Goal: Task Accomplishment & Management: Complete application form

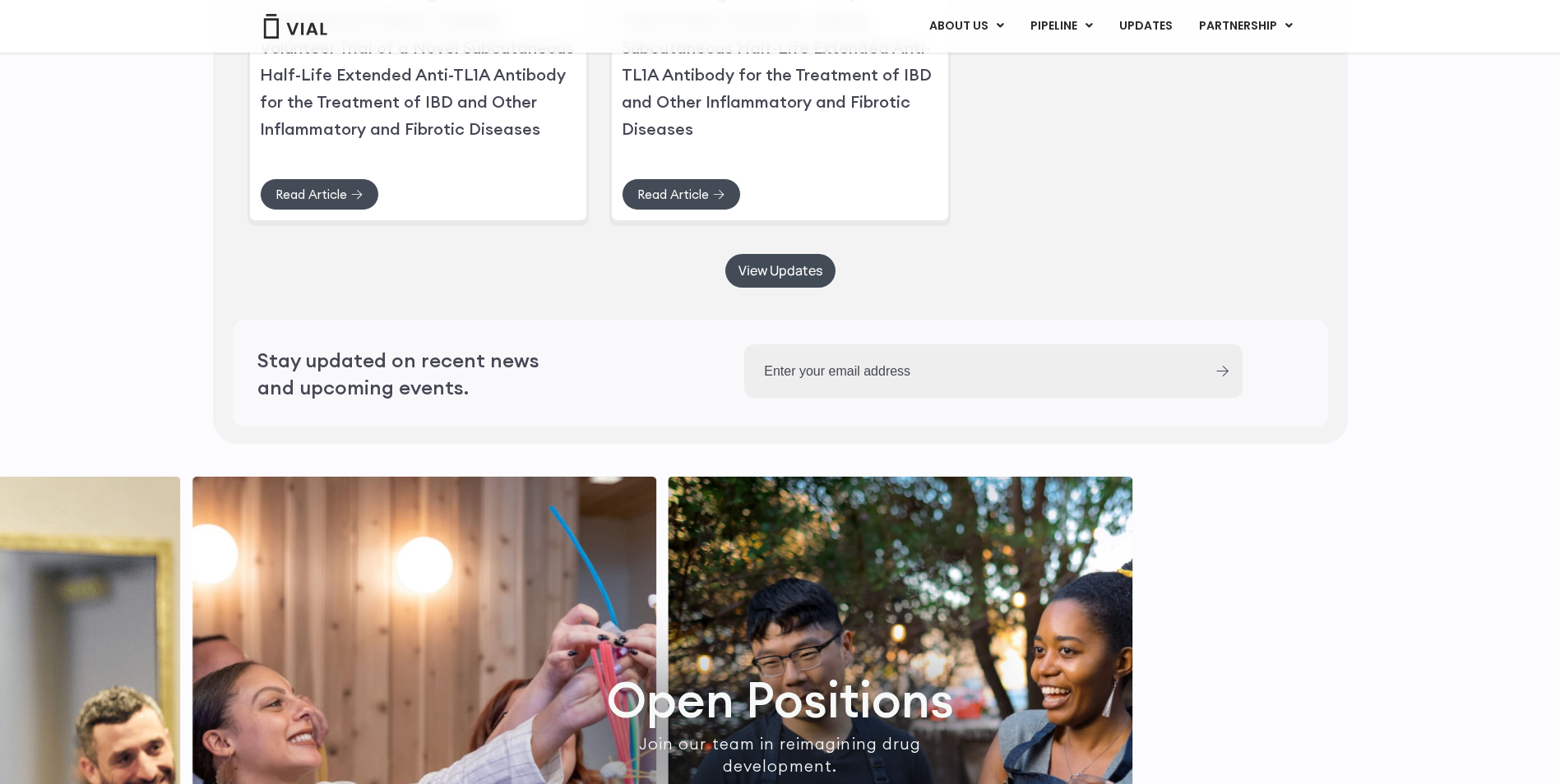
scroll to position [4524, 0]
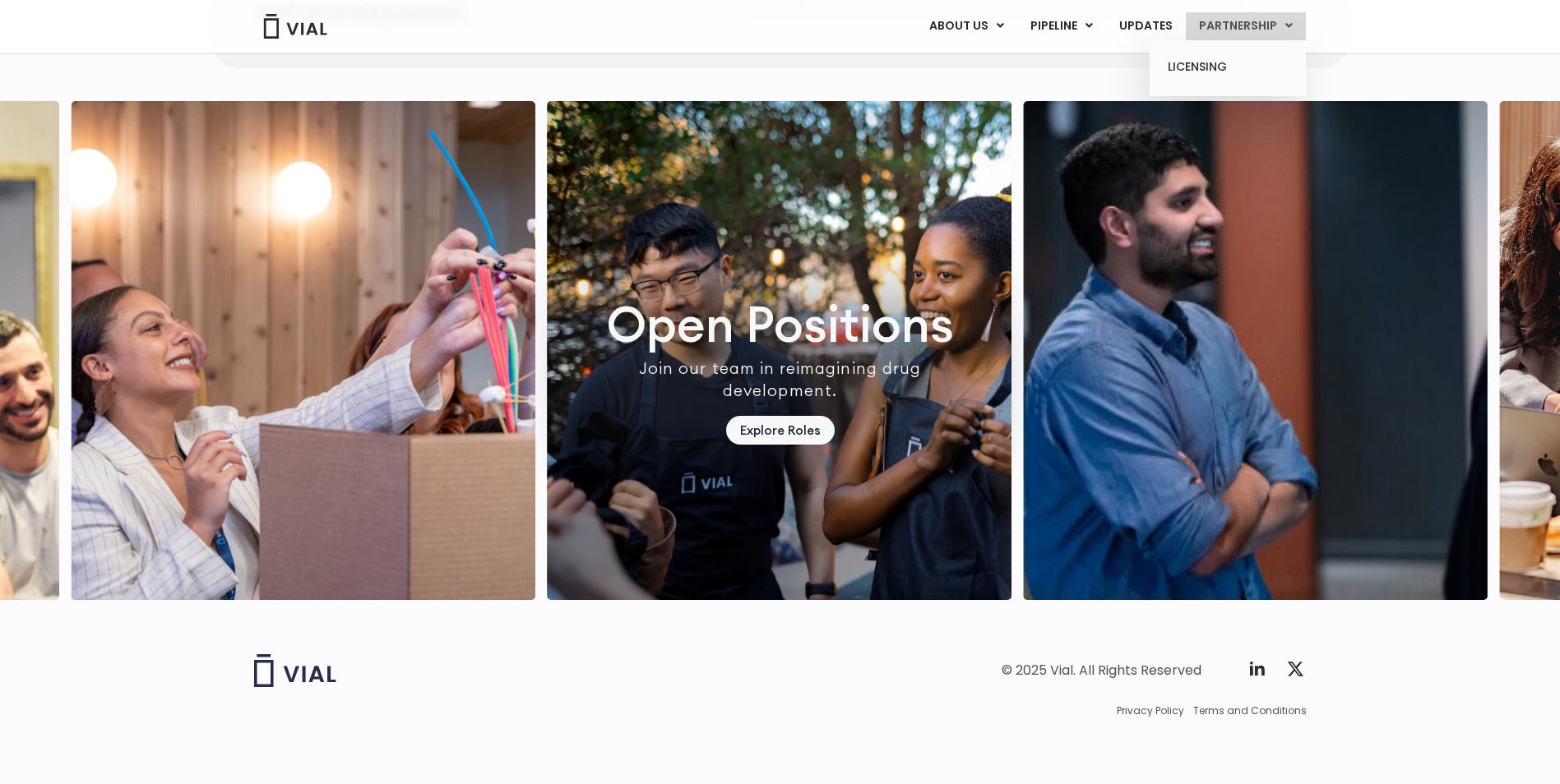
click at [1226, 28] on link "PARTNERSHIP" at bounding box center [1245, 26] width 120 height 28
click at [1206, 62] on link "LICENSING" at bounding box center [1227, 67] width 144 height 27
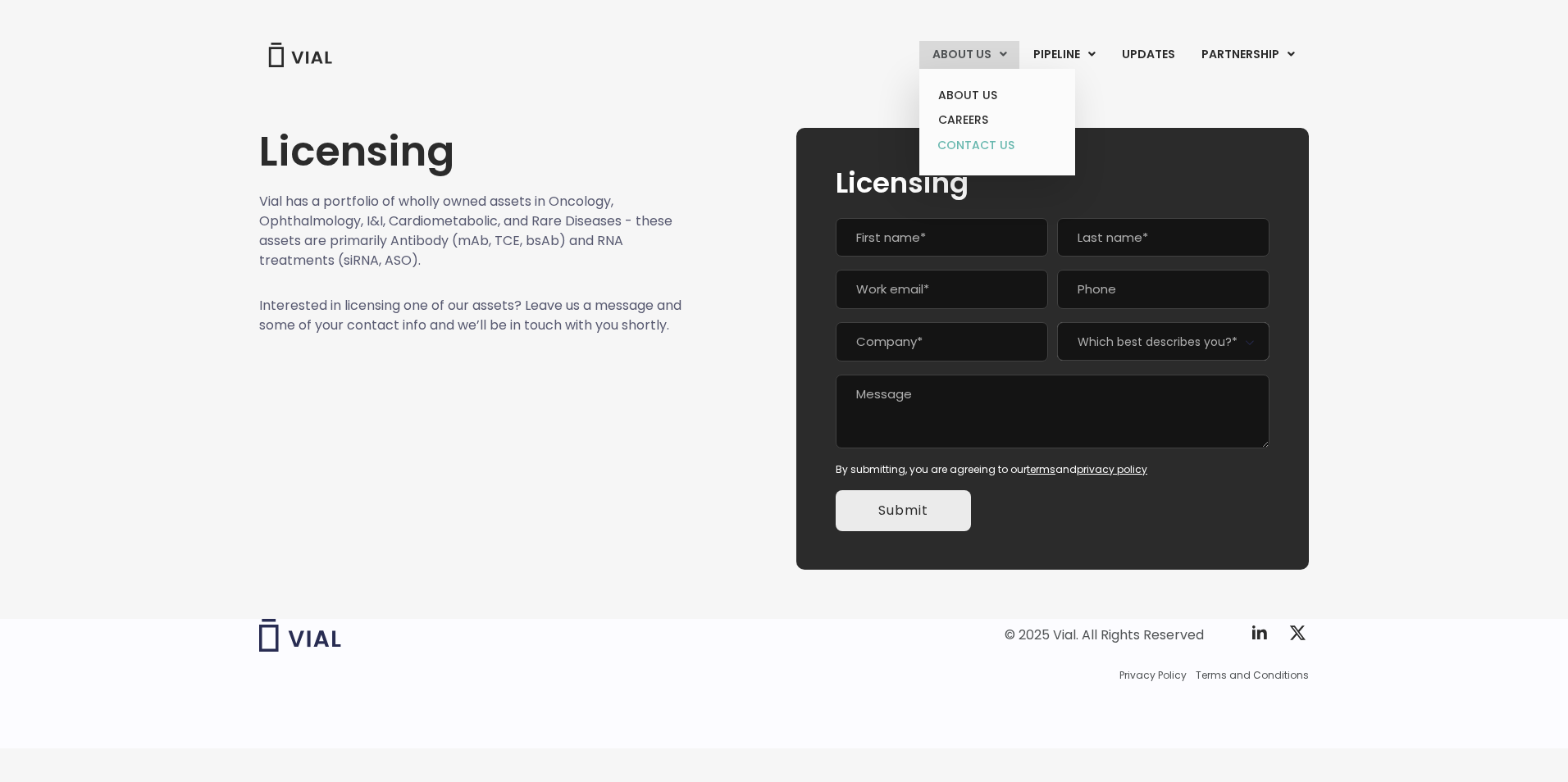
click at [972, 141] on link "CONTACT US" at bounding box center [996, 145] width 144 height 27
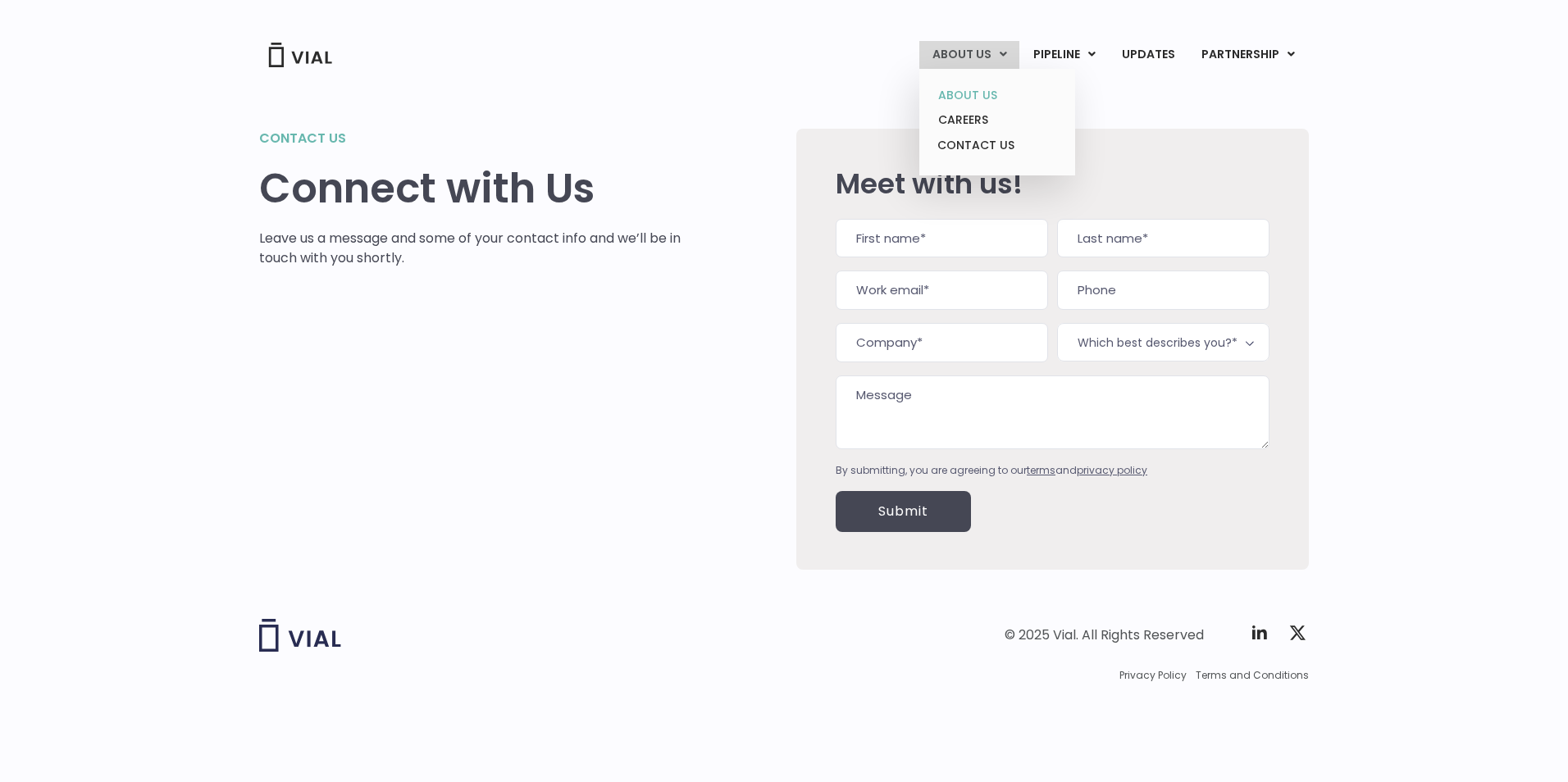
click at [986, 88] on link "ABOUT US" at bounding box center [996, 96] width 144 height 26
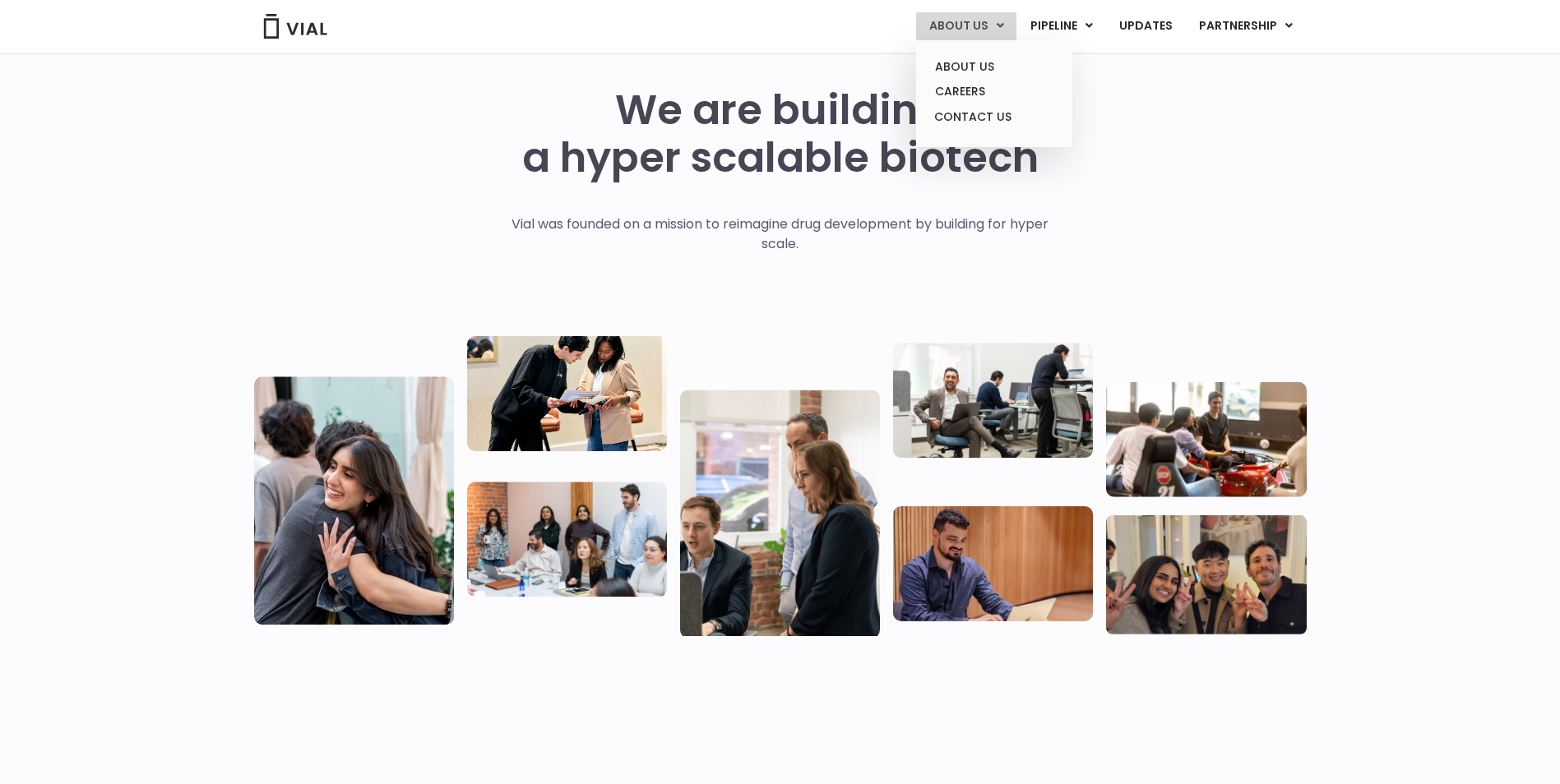
scroll to position [39, 0]
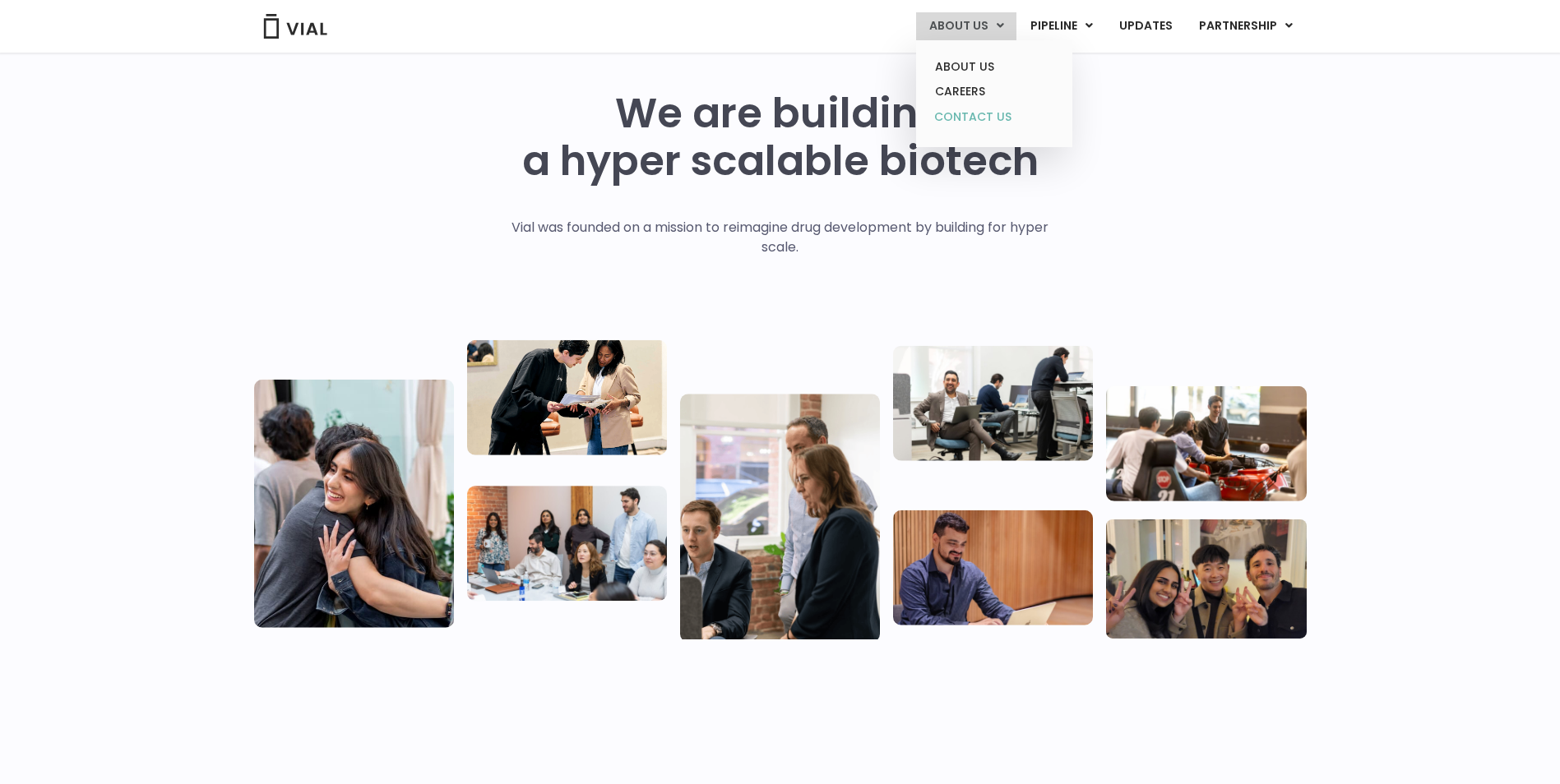
click at [997, 116] on link "CONTACT US" at bounding box center [993, 117] width 144 height 27
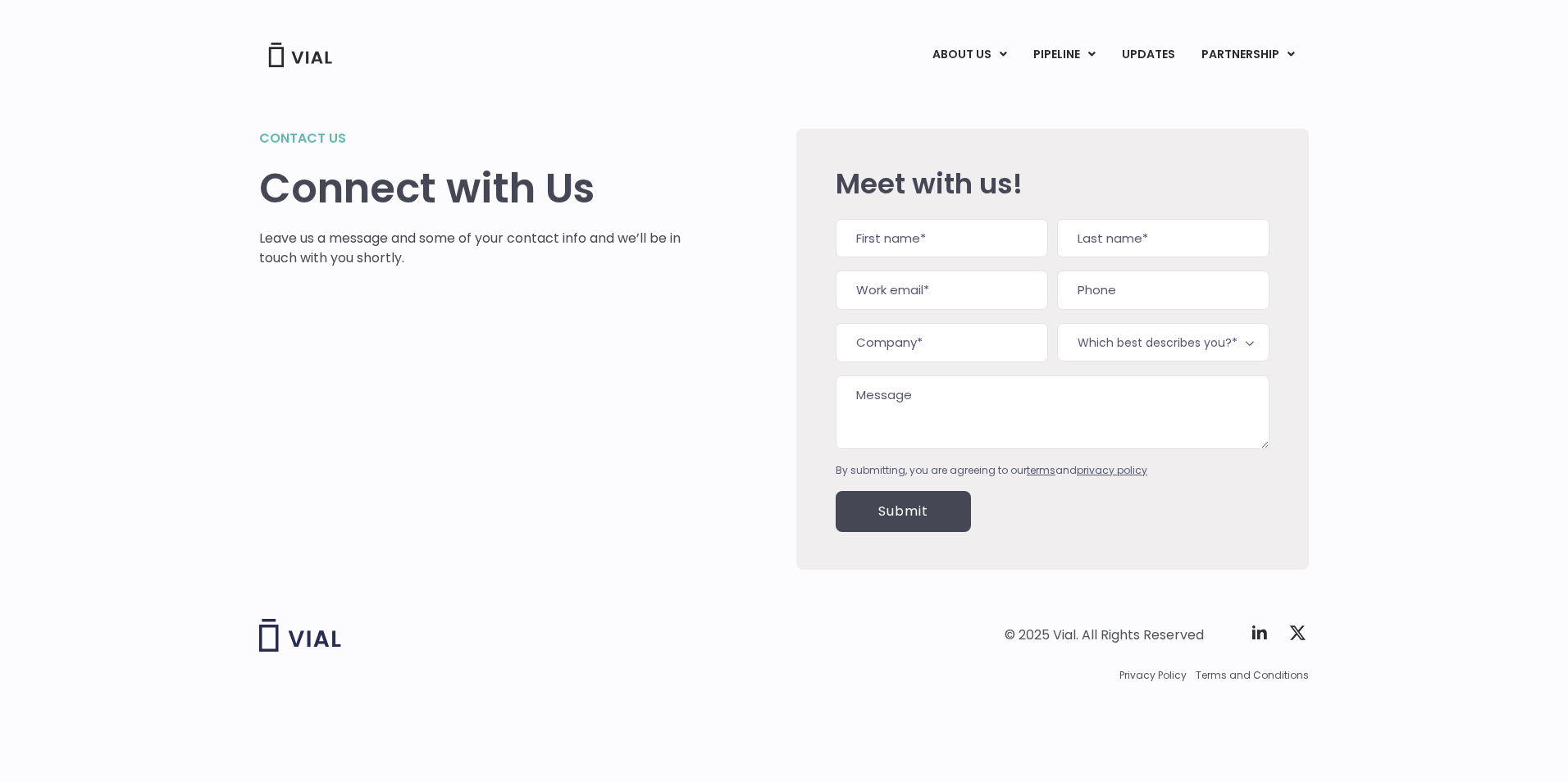
click at [917, 242] on input "First" at bounding box center [942, 238] width 212 height 39
type input "Yesmine"
type input "Ayadi"
type input "yesmine.ayadi@innovx.org"
type input "4385094807"
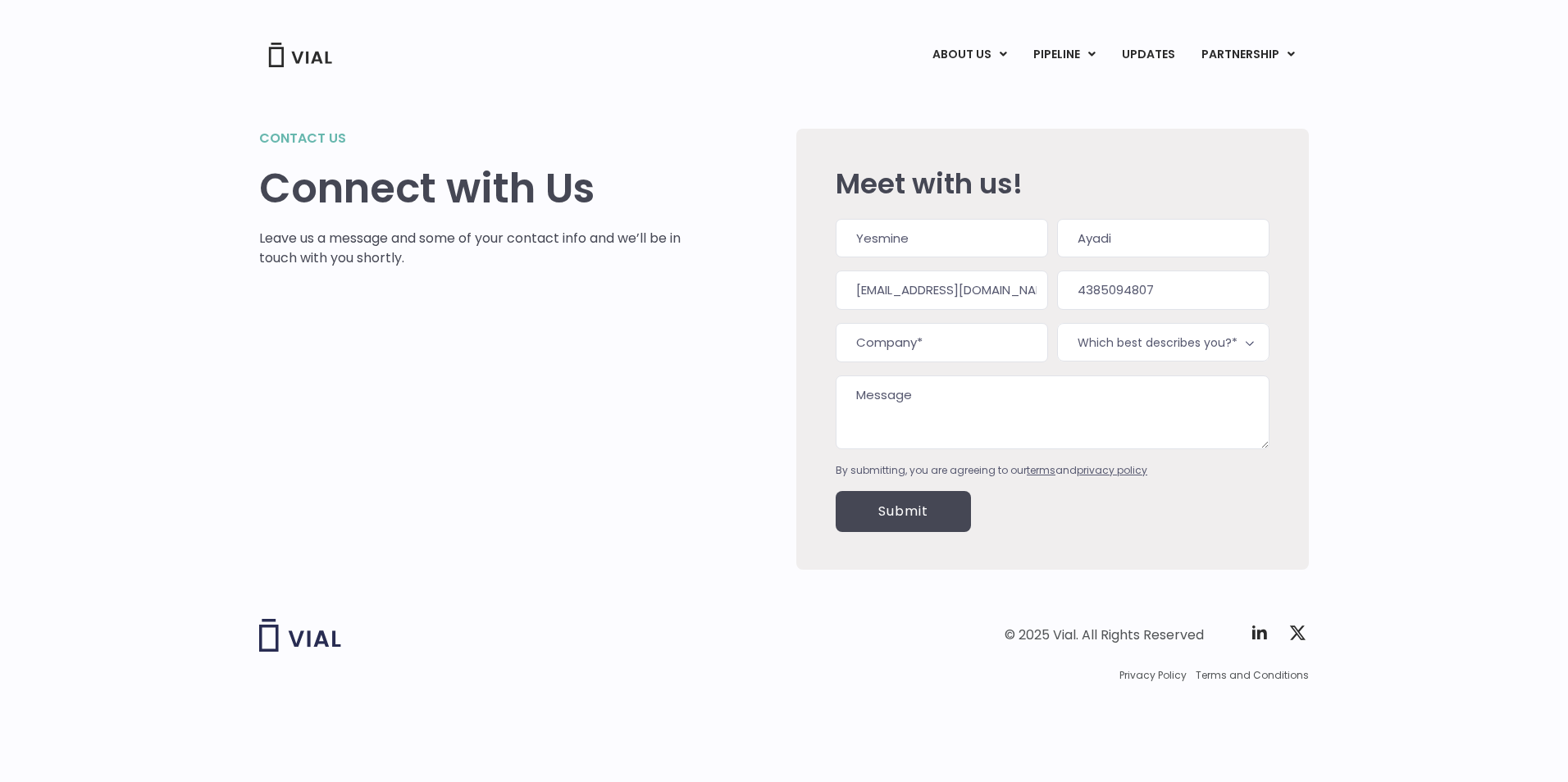
type input "InnovX Solutions"
click at [1176, 288] on input "(438) 509-4807" at bounding box center [1164, 290] width 212 height 39
type input "(___) ___-____"
click at [1157, 358] on span "Which best describes you?*" at bounding box center [1164, 342] width 212 height 38
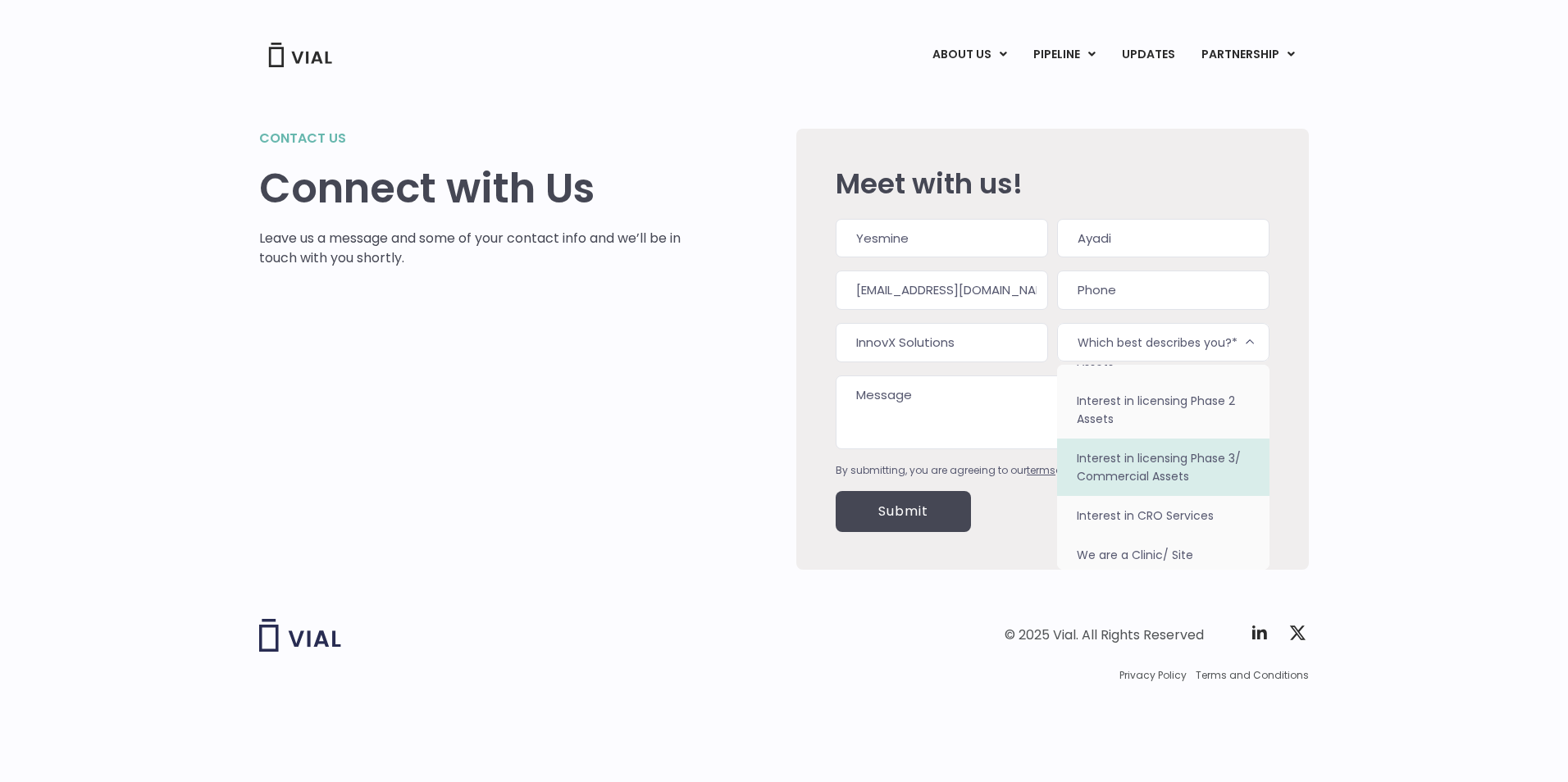
scroll to position [143, 0]
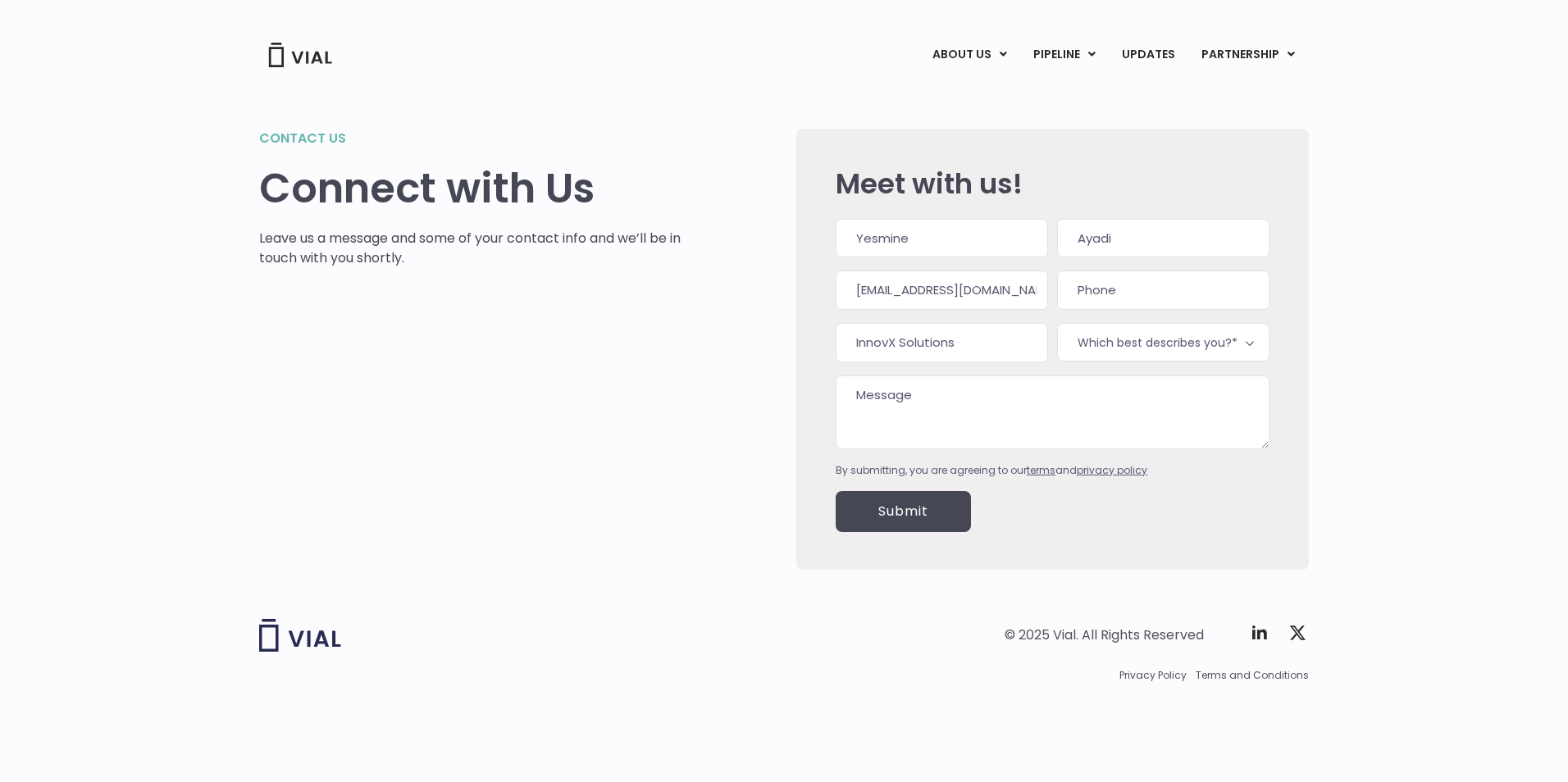
click at [1327, 432] on div "Contact us Connect with Us Leave us a message and some of your contact info and…" at bounding box center [784, 328] width 1568 height 520
click at [1088, 423] on textarea "Message" at bounding box center [1053, 412] width 434 height 74
click at [1143, 352] on span "Which best describes you?*" at bounding box center [1164, 342] width 212 height 38
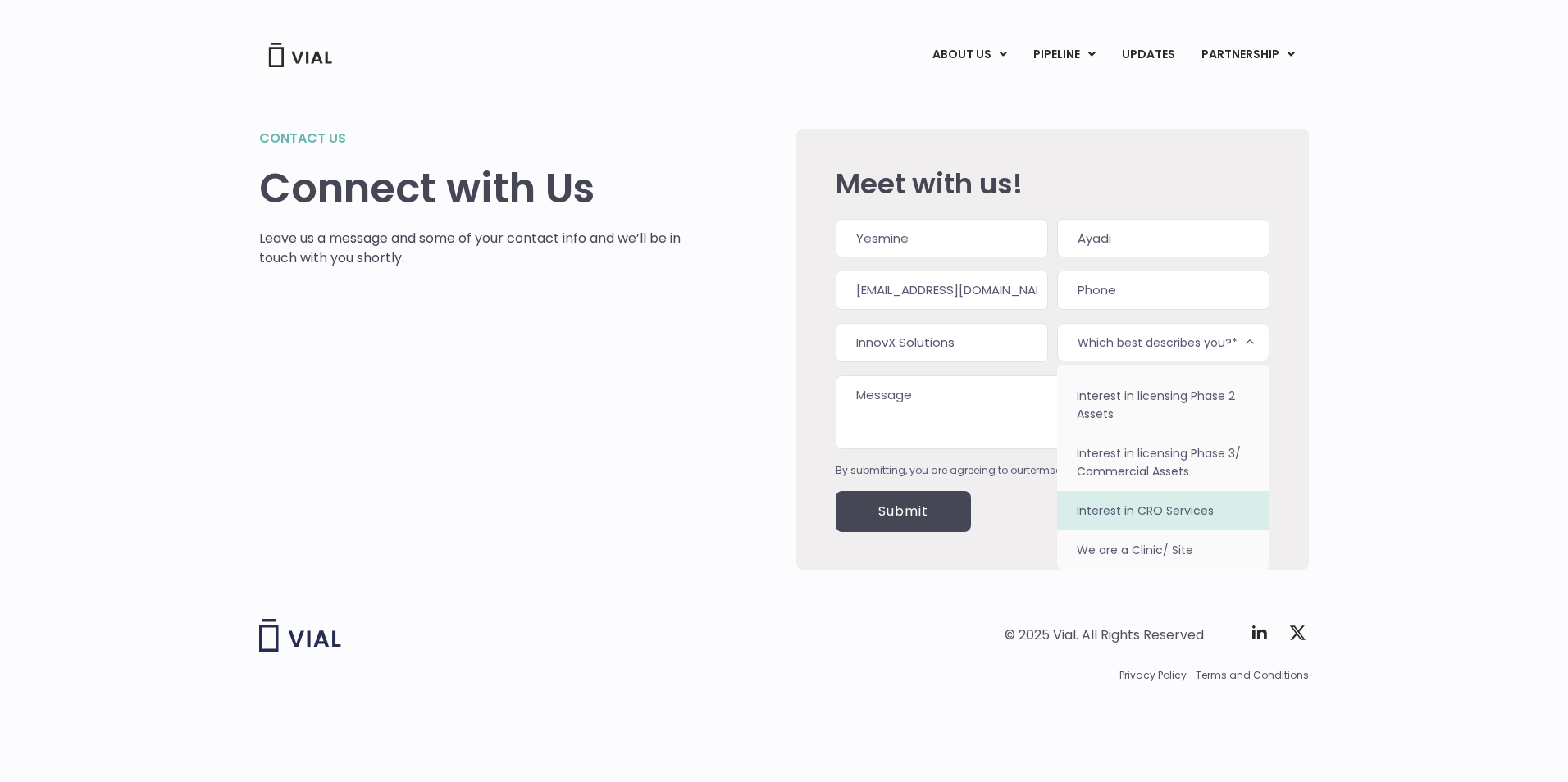
select select "Interest in CRO Services"
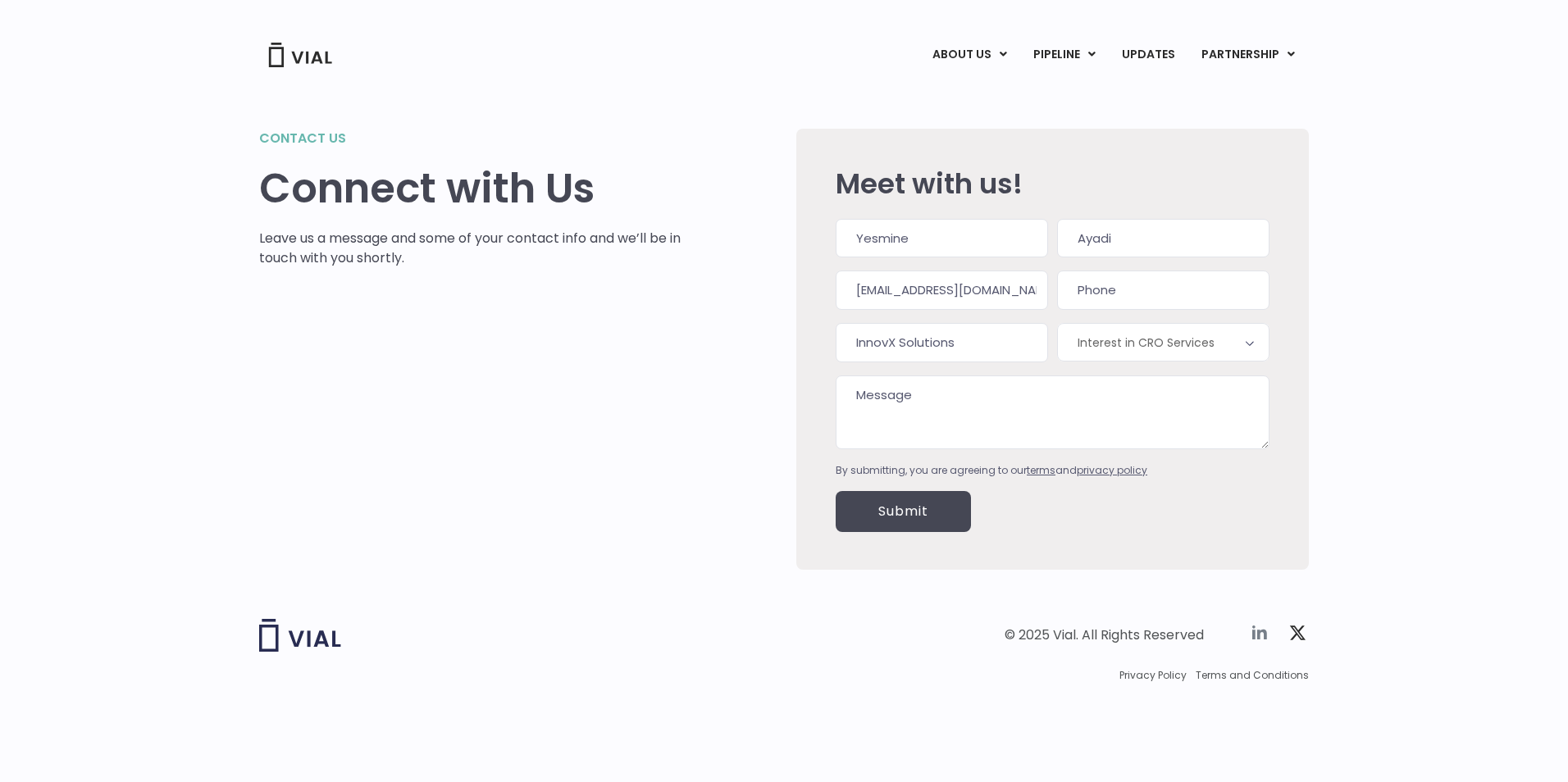
click at [1266, 637] on icon at bounding box center [1260, 632] width 15 height 14
